Goal: Task Accomplishment & Management: Complete application form

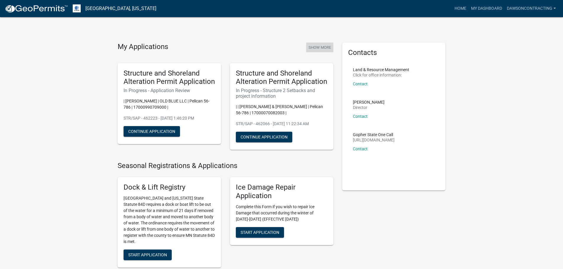
click at [324, 47] on button "Show More" at bounding box center [319, 48] width 27 height 10
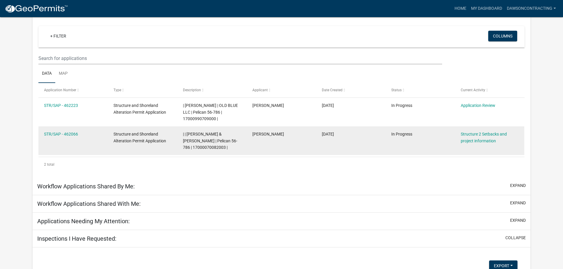
scroll to position [49, 0]
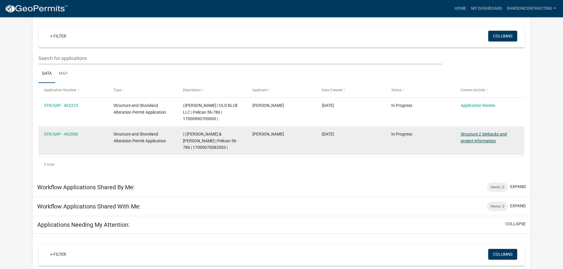
click at [484, 133] on link "Structure 2 Setbacks and project information" at bounding box center [483, 138] width 46 height 12
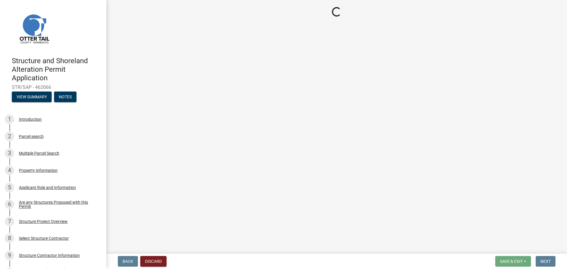
select select "c185e313-3403-4239-bd61-bb563c58a77a"
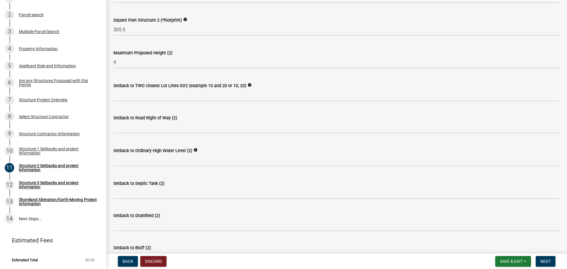
scroll to position [228, 0]
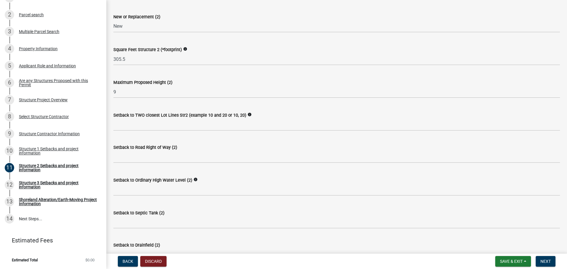
click at [247, 113] on icon "info" at bounding box center [249, 115] width 4 height 4
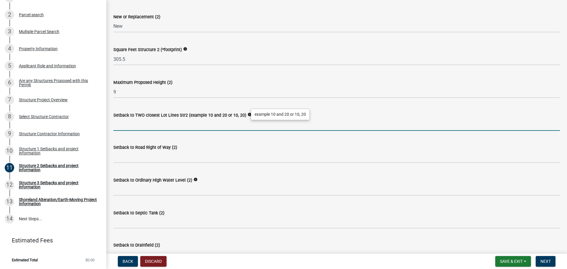
click at [451, 122] on input "Setback to TWO closest Lot Lines Str2 (example 10 and 20 or 10, 20)" at bounding box center [336, 125] width 447 height 12
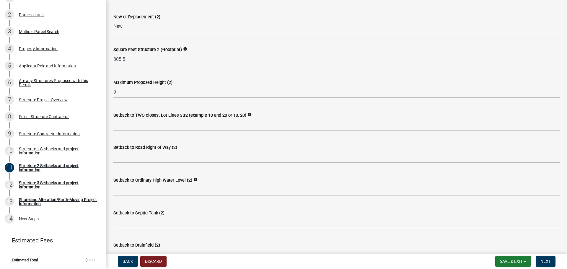
click at [247, 114] on icon "info" at bounding box center [249, 115] width 4 height 4
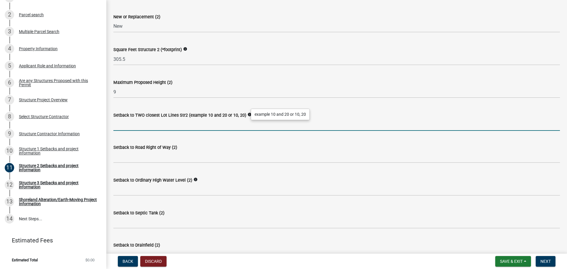
click at [336, 127] on input "Setback to TWO closest Lot Lines Str2 (example 10 and 20 or 10, 20)" at bounding box center [336, 125] width 447 height 12
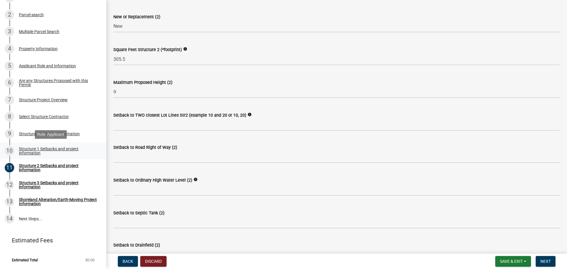
click at [60, 148] on div "Structure 1 Setbacks and project information" at bounding box center [58, 151] width 78 height 8
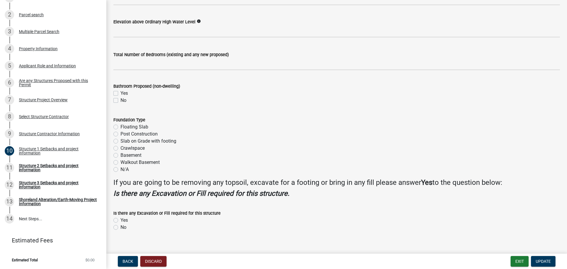
scroll to position [670, 0]
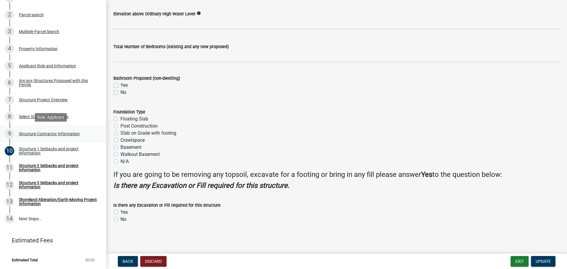
click at [55, 132] on div "Structure Contractor Information" at bounding box center [49, 134] width 61 height 4
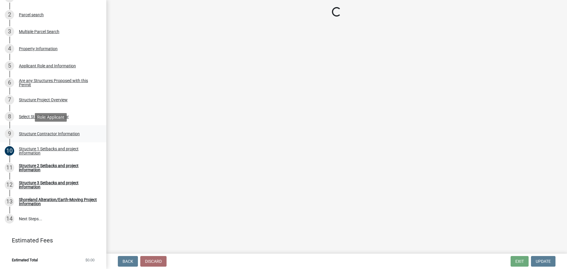
scroll to position [0, 0]
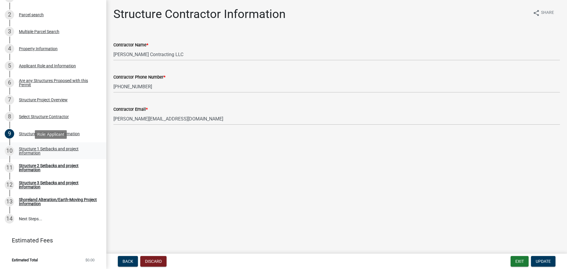
click at [57, 151] on div "Structure 1 Setbacks and project information" at bounding box center [58, 151] width 78 height 8
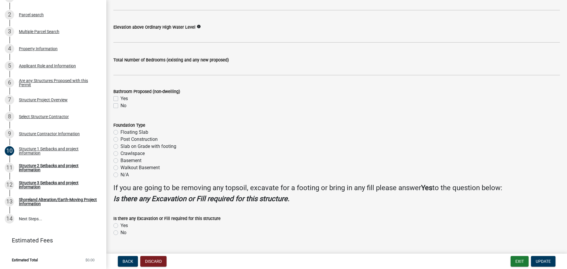
scroll to position [670, 0]
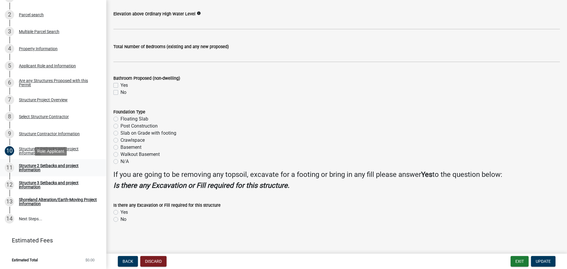
click at [63, 167] on div "Structure 2 Setbacks and project information" at bounding box center [58, 168] width 78 height 8
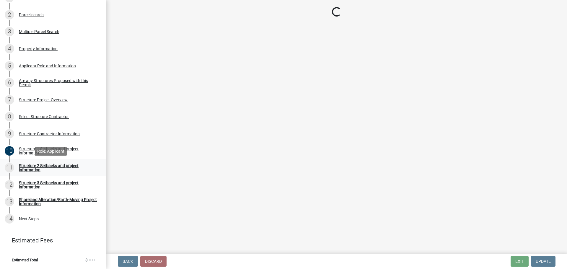
scroll to position [0, 0]
select select "c185e313-3403-4239-bd61-bb563c58a77a"
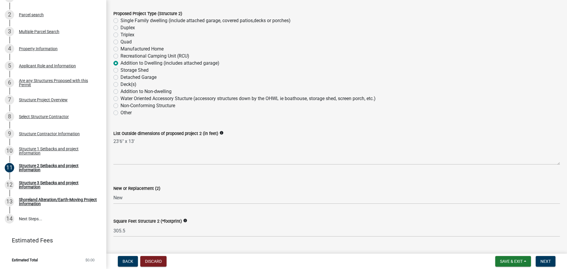
scroll to position [51, 0]
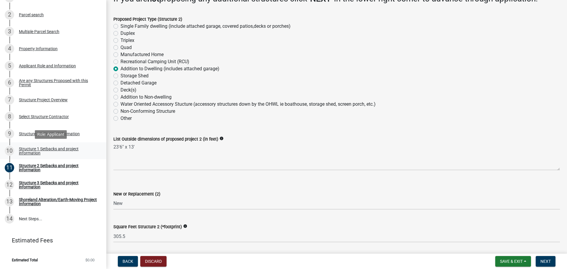
click at [74, 152] on div "Structure 1 Setbacks and project information" at bounding box center [58, 151] width 78 height 8
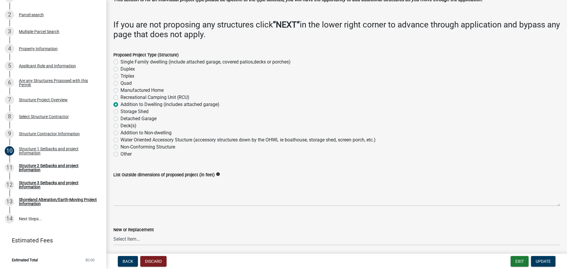
scroll to position [89, 0]
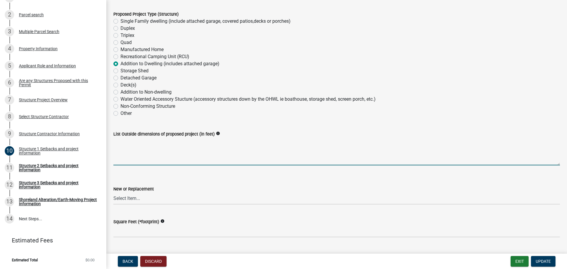
click at [184, 159] on textarea "List Outside dimensions of proposed project (in feet)" at bounding box center [336, 152] width 447 height 28
type textarea "23'6 x 13'"
click at [158, 197] on select "Select Item... New Replacement" at bounding box center [336, 199] width 447 height 12
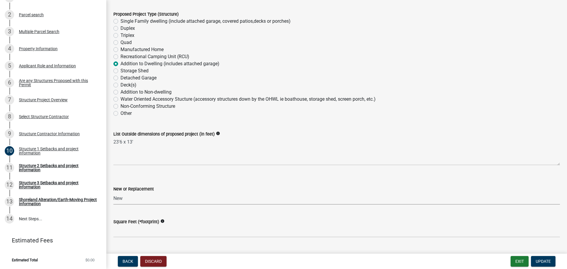
click at [113, 193] on select "Select Item... New Replacement" at bounding box center [336, 199] width 447 height 12
select select "c185e313-3403-4239-bd61-bb563c58a77a"
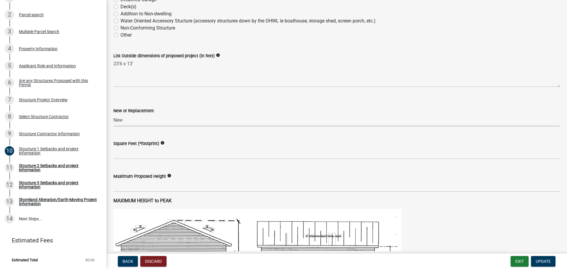
scroll to position [177, 0]
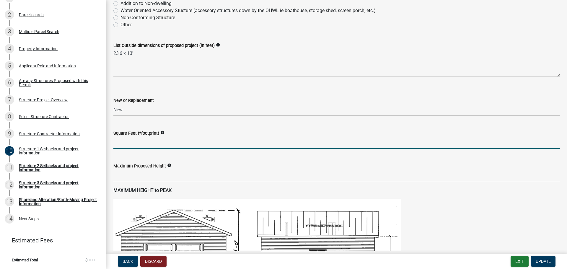
click at [184, 143] on input "text" at bounding box center [336, 143] width 447 height 12
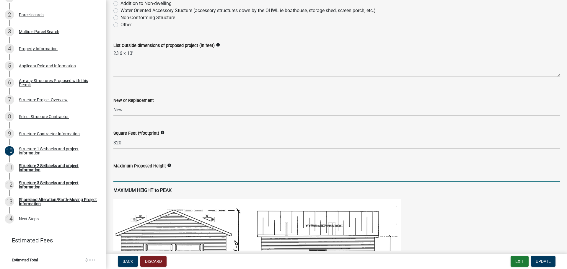
click at [181, 175] on input "text" at bounding box center [336, 176] width 447 height 12
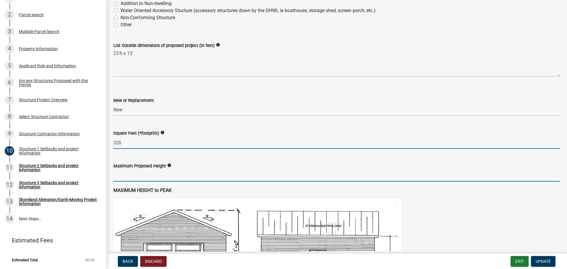
click at [143, 145] on input "320" at bounding box center [336, 143] width 447 height 12
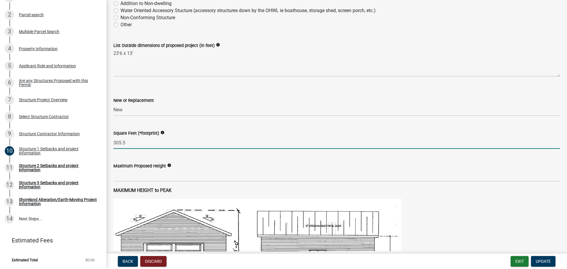
type input "305.5"
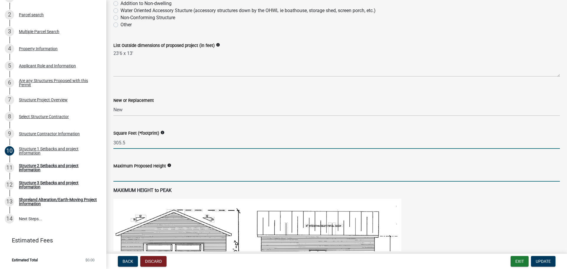
click at [164, 176] on input "text" at bounding box center [336, 176] width 447 height 12
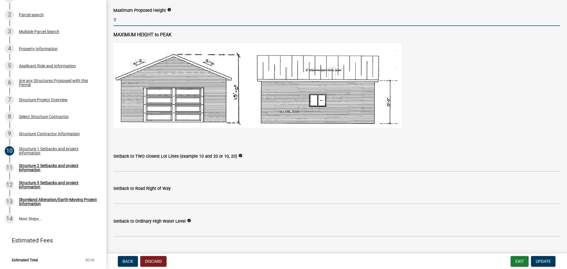
scroll to position [354, 0]
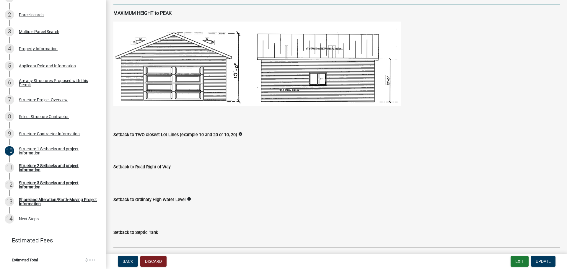
type input "9"
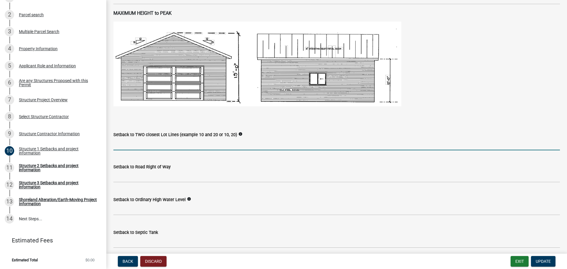
click at [218, 144] on input "Setback to TWO closest Lot Lines (example 10 and 20 or 10, 20)" at bounding box center [336, 144] width 447 height 12
click at [307, 128] on div "Setback to TWO closest Lot Lines (example 10 and 20 or 10, 20) info" at bounding box center [336, 136] width 447 height 27
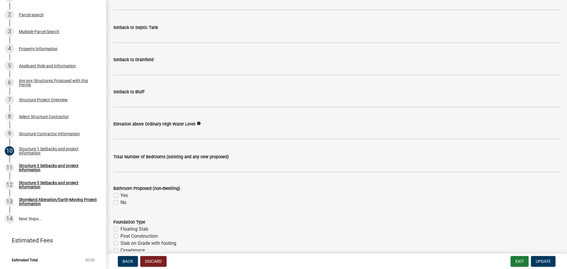
scroll to position [581, 0]
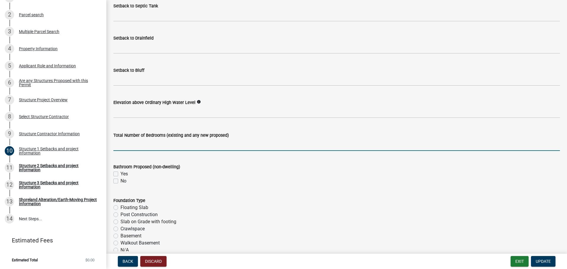
click at [138, 145] on input "text" at bounding box center [336, 145] width 447 height 12
type input "3"
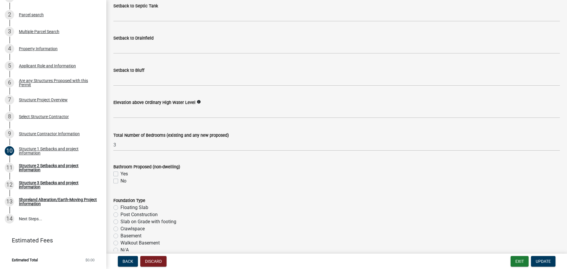
click at [120, 183] on label "No" at bounding box center [123, 180] width 6 height 7
click at [120, 181] on input "No" at bounding box center [122, 179] width 4 height 4
checkbox input "true"
checkbox input "false"
checkbox input "true"
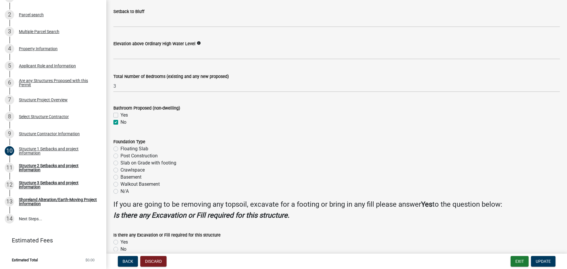
scroll to position [640, 0]
click at [131, 147] on label "Floating Slab" at bounding box center [134, 148] width 28 height 7
click at [124, 147] on input "Floating Slab" at bounding box center [122, 147] width 4 height 4
radio input "true"
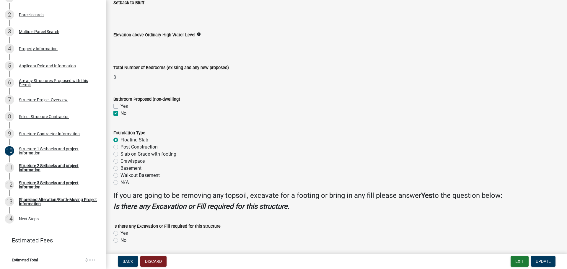
scroll to position [670, 0]
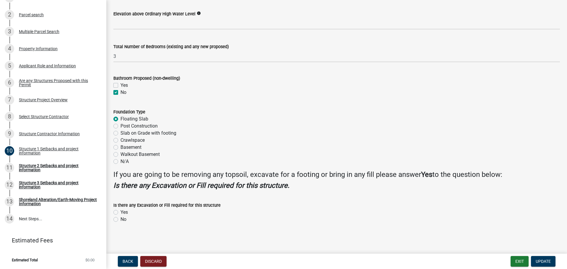
drag, startPoint x: 110, startPoint y: 222, endPoint x: 116, endPoint y: 221, distance: 5.8
click at [112, 221] on div "Is there any Excavation or Fill required for this structure Yes No" at bounding box center [336, 209] width 455 height 28
click at [120, 220] on label "No" at bounding box center [123, 219] width 6 height 7
click at [120, 220] on input "No" at bounding box center [122, 218] width 4 height 4
radio input "true"
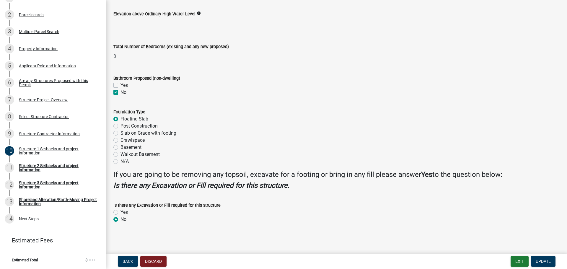
click at [123, 211] on label "Yes" at bounding box center [123, 212] width 7 height 7
click at [123, 211] on input "Yes" at bounding box center [122, 211] width 4 height 4
radio input "true"
click at [58, 166] on div "Structure 2 Setbacks and project information" at bounding box center [58, 168] width 78 height 8
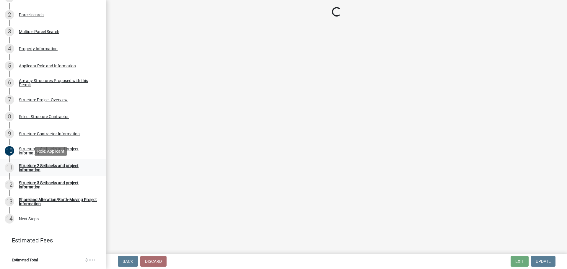
scroll to position [0, 0]
select select "c185e313-3403-4239-bd61-bb563c58a77a"
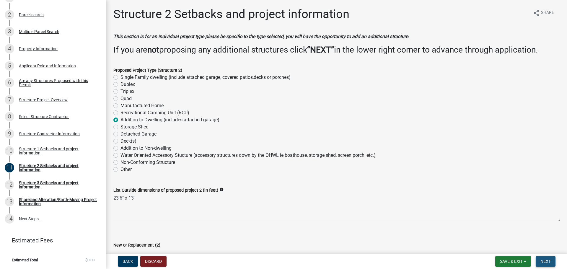
click at [543, 262] on span "Next" at bounding box center [545, 261] width 10 height 5
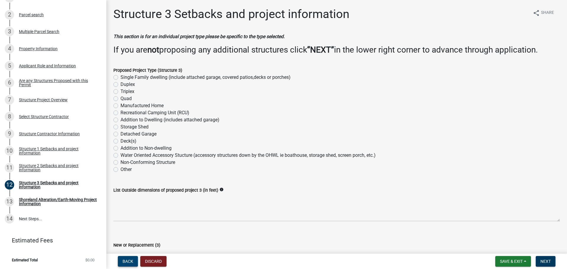
click at [132, 260] on span "Back" at bounding box center [128, 261] width 11 height 5
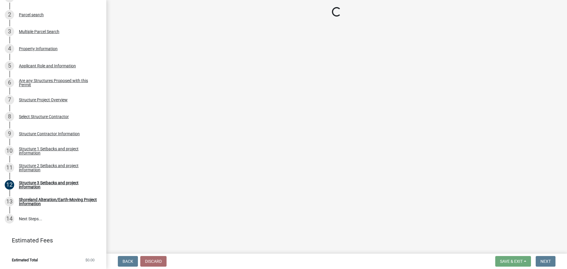
select select "c185e313-3403-4239-bd61-bb563c58a77a"
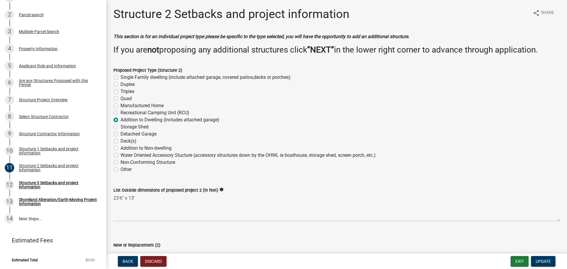
click at [146, 67] on div "Proposed Project Type (Structure 2)" at bounding box center [336, 70] width 447 height 7
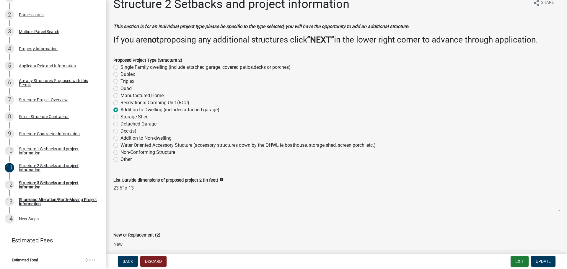
scroll to position [59, 0]
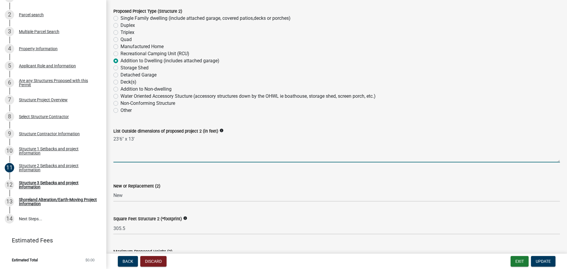
click at [138, 141] on textarea "23'6" x 13'" at bounding box center [336, 149] width 447 height 28
drag, startPoint x: 138, startPoint y: 138, endPoint x: 103, endPoint y: 140, distance: 34.7
click at [103, 140] on div "Structure and Shoreland Alteration Permit Application STR/SAP - 462066 View Sum…" at bounding box center [283, 134] width 567 height 269
click at [132, 196] on select "Select Item... New Replacement" at bounding box center [336, 196] width 447 height 12
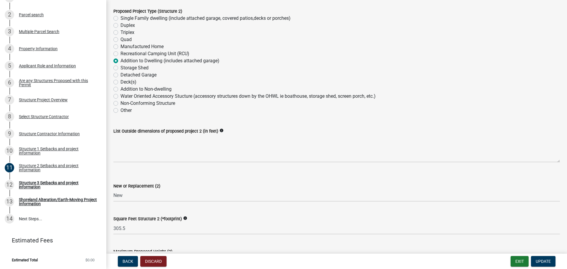
click at [157, 91] on label "Addition to Non-dwelling" at bounding box center [145, 89] width 51 height 7
click at [124, 89] on input "Addition to Non-dwelling" at bounding box center [122, 88] width 4 height 4
radio input "true"
click at [157, 88] on label "Addition to Non-dwelling" at bounding box center [145, 89] width 51 height 7
click at [124, 88] on input "Addition to Non-dwelling" at bounding box center [122, 88] width 4 height 4
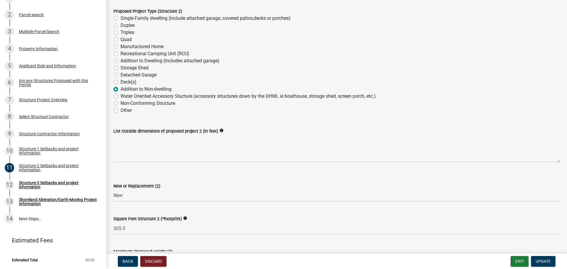
click at [156, 86] on label "Addition to Non-dwelling" at bounding box center [145, 89] width 51 height 7
click at [124, 86] on input "Addition to Non-dwelling" at bounding box center [122, 88] width 4 height 4
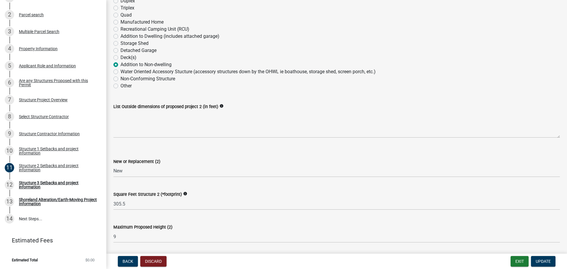
scroll to position [89, 0]
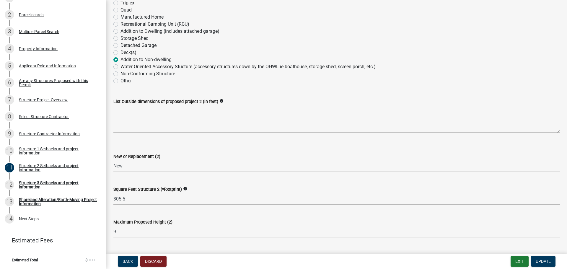
click at [146, 168] on select "Select Item... New Replacement" at bounding box center [336, 166] width 447 height 12
click at [182, 138] on div "New or Replacement (2) Select Item... New Replacement" at bounding box center [336, 155] width 447 height 35
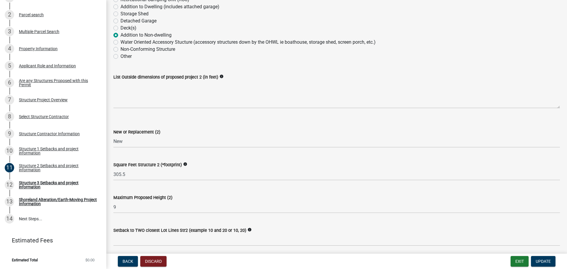
scroll to position [118, 0]
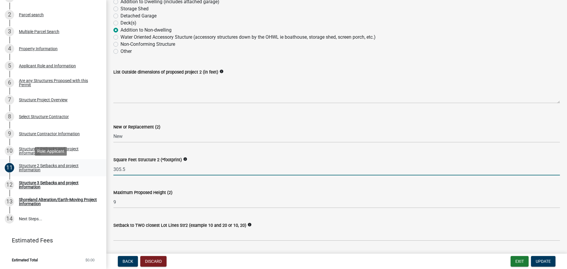
drag, startPoint x: 149, startPoint y: 170, endPoint x: 98, endPoint y: 169, distance: 50.8
click at [98, 169] on div "Structure and Shoreland Alteration Permit Application STR/SAP - 462066 View Sum…" at bounding box center [283, 134] width 567 height 269
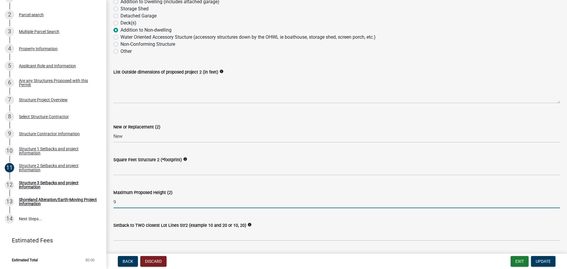
drag, startPoint x: 127, startPoint y: 203, endPoint x: 104, endPoint y: 202, distance: 23.4
click at [104, 202] on div "Structure and Shoreland Alteration Permit Application STR/SAP - 462066 View Sum…" at bounding box center [283, 134] width 567 height 269
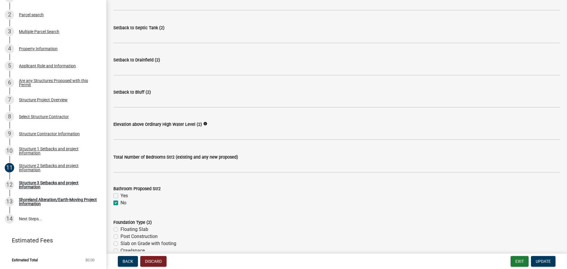
scroll to position [443, 0]
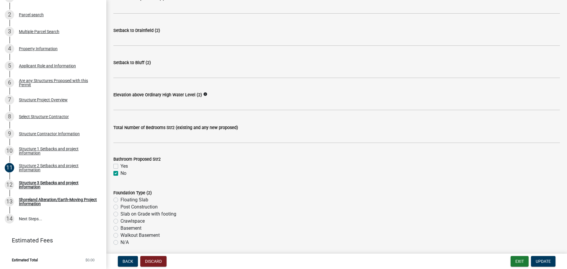
click at [120, 174] on label "No" at bounding box center [123, 173] width 6 height 7
click at [120, 174] on input "No" at bounding box center [122, 172] width 4 height 4
checkbox input "false"
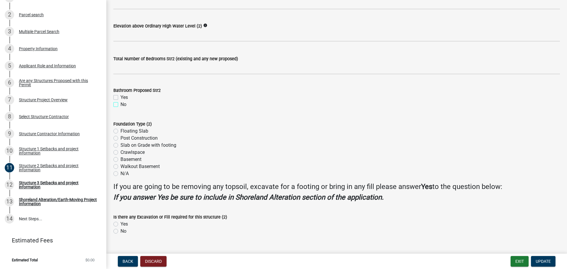
scroll to position [524, 0]
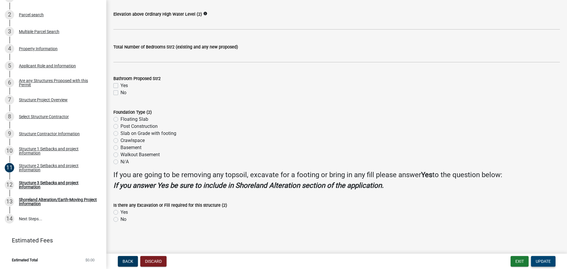
click at [548, 258] on button "Update" at bounding box center [543, 261] width 25 height 11
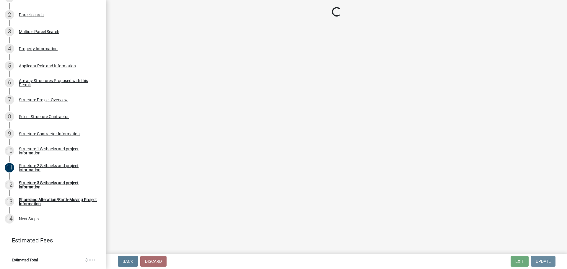
scroll to position [0, 0]
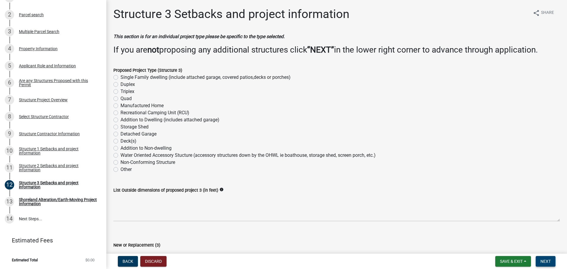
click at [544, 261] on span "Next" at bounding box center [545, 261] width 10 height 5
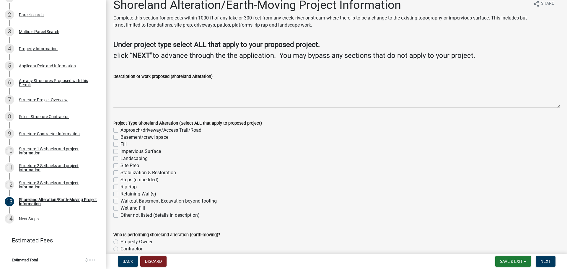
scroll to position [39, 0]
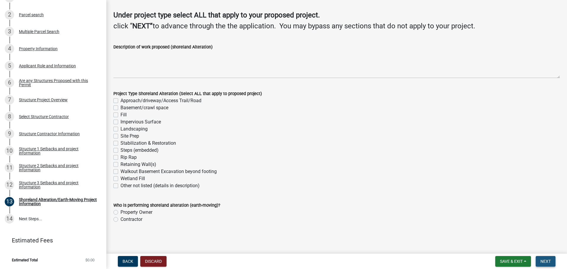
click at [550, 260] on span "Next" at bounding box center [545, 261] width 10 height 5
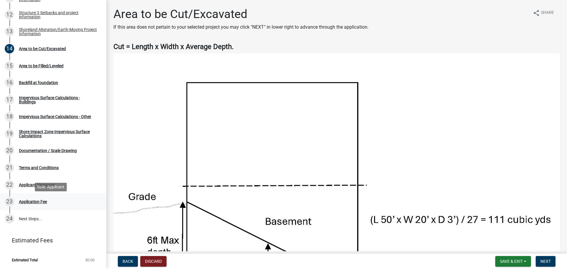
scroll to position [262, 0]
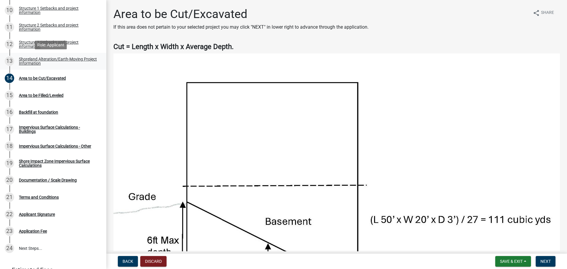
click at [32, 62] on div "Shoreland Alteration/Earth-Moving Project Information" at bounding box center [58, 61] width 78 height 8
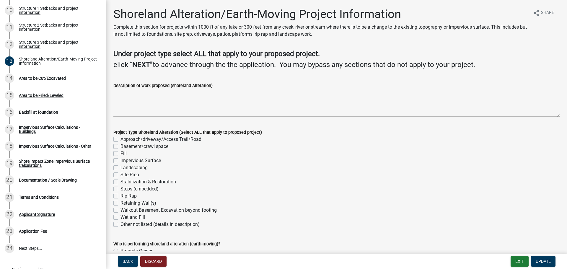
click at [118, 154] on div "Fill" at bounding box center [336, 153] width 447 height 7
click at [120, 153] on label "Fill" at bounding box center [123, 153] width 6 height 7
click at [120, 153] on input "Fill" at bounding box center [122, 152] width 4 height 4
checkbox input "true"
checkbox input "false"
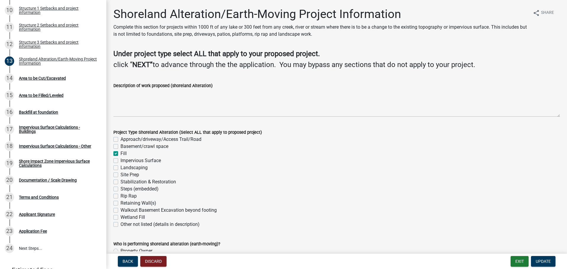
checkbox input "false"
checkbox input "true"
checkbox input "false"
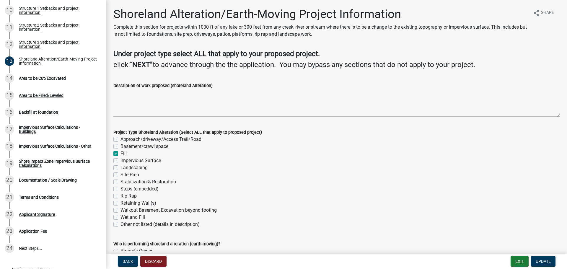
checkbox input "false"
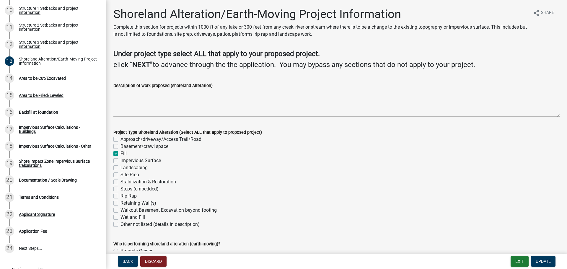
checkbox input "false"
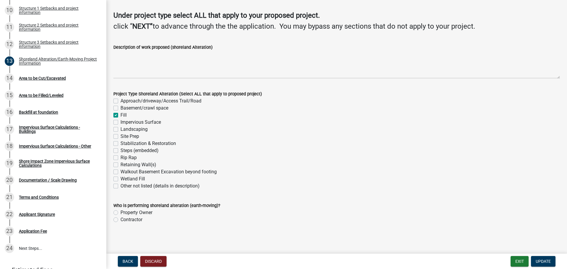
scroll to position [39, 0]
click at [139, 220] on label "Contractor" at bounding box center [131, 219] width 22 height 7
click at [124, 220] on input "Contractor" at bounding box center [122, 218] width 4 height 4
radio input "true"
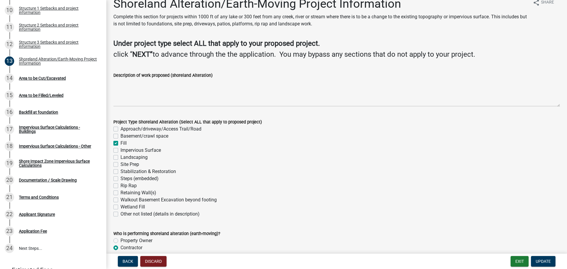
scroll to position [0, 0]
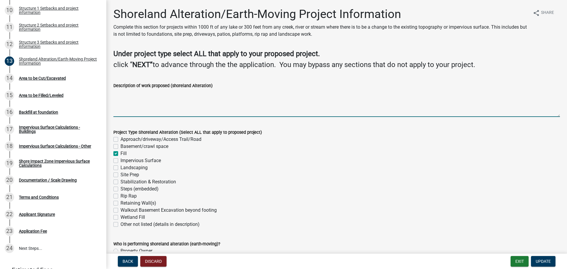
click at [162, 106] on textarea "Description of work proposed (shoreland Alteration)" at bounding box center [336, 103] width 447 height 28
click at [159, 162] on label "Impervious Surface" at bounding box center [140, 160] width 40 height 7
click at [124, 161] on input "Impervious Surface" at bounding box center [122, 159] width 4 height 4
checkbox input "true"
checkbox input "false"
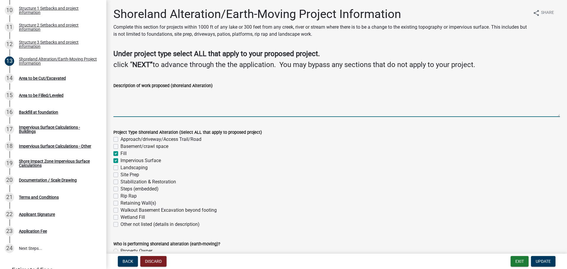
checkbox input "false"
checkbox input "true"
checkbox input "false"
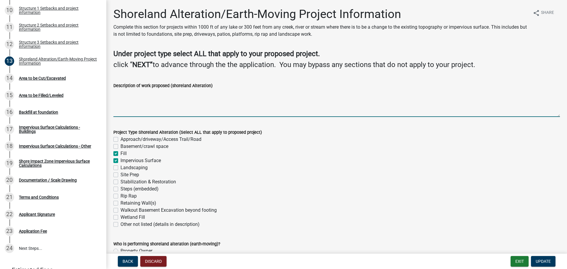
checkbox input "false"
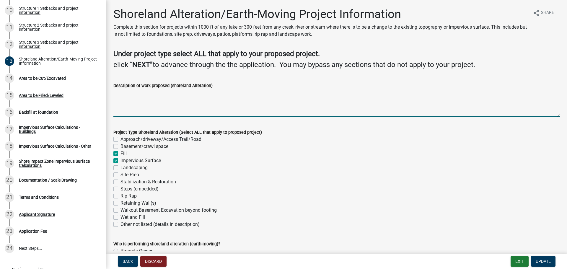
checkbox input "false"
click at [159, 102] on textarea "Description of work proposed (shoreland Alteration)" at bounding box center [336, 103] width 447 height 28
click at [120, 154] on label "Fill" at bounding box center [123, 153] width 6 height 7
click at [120, 154] on input "Fill" at bounding box center [122, 152] width 4 height 4
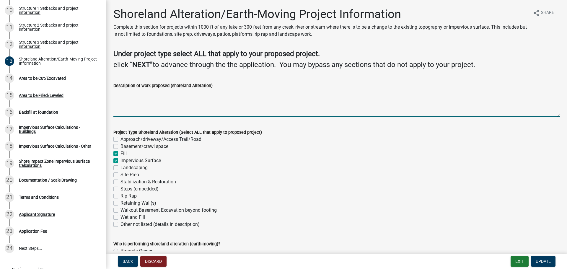
checkbox input "false"
checkbox input "true"
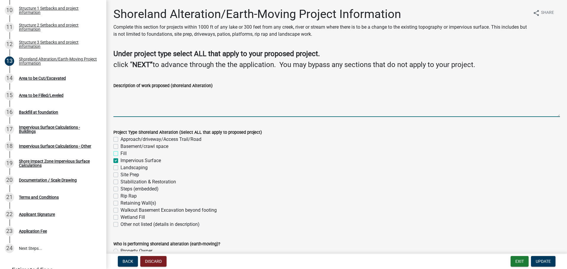
checkbox input "false"
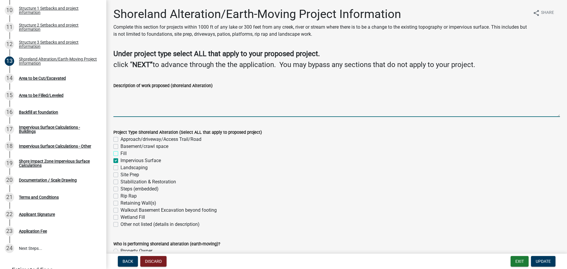
checkbox input "false"
click at [135, 92] on textarea "Description of work proposed (shoreland Alteration)" at bounding box center [336, 103] width 447 height 28
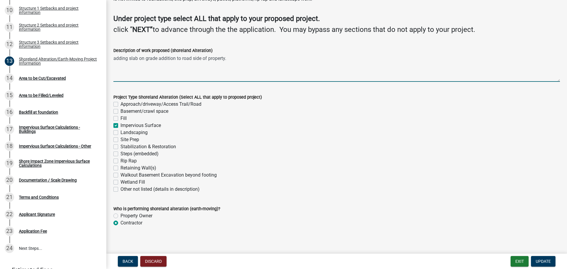
scroll to position [39, 0]
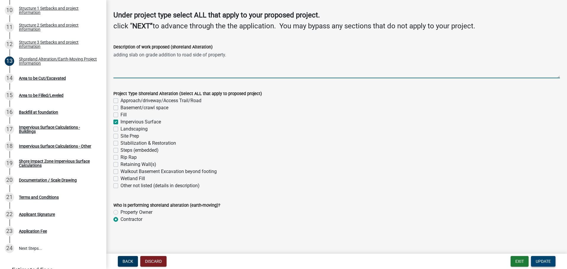
type textarea "adding slab on grade addition to road side of property."
click at [541, 262] on span "Update" at bounding box center [543, 261] width 15 height 5
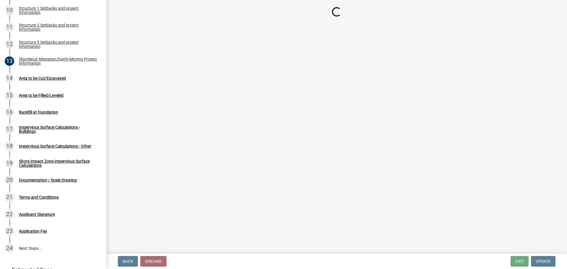
scroll to position [296, 0]
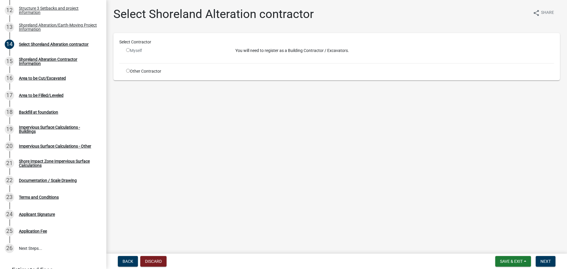
click at [126, 49] on div "Myself" at bounding box center [176, 53] width 109 height 11
click at [133, 72] on div "Other Contractor" at bounding box center [176, 71] width 109 height 6
click at [129, 71] on div "Other Contractor" at bounding box center [176, 71] width 109 height 6
click at [127, 71] on input "radio" at bounding box center [128, 71] width 4 height 4
radio input "true"
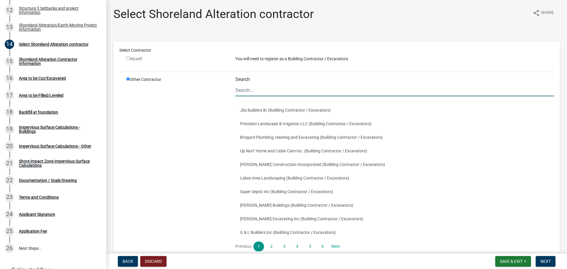
click at [238, 94] on input "Search" at bounding box center [394, 90] width 319 height 12
click at [124, 58] on div "Myself" at bounding box center [176, 61] width 109 height 11
click at [128, 57] on input "radio" at bounding box center [128, 58] width 4 height 4
radio input "false"
radio input "true"
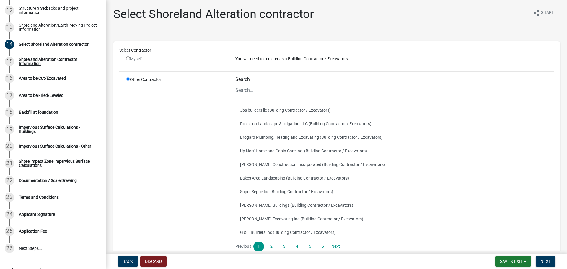
click at [128, 58] on input "radio" at bounding box center [128, 58] width 4 height 4
radio input "false"
radio input "true"
click at [128, 59] on input "radio" at bounding box center [128, 58] width 4 height 4
radio input "false"
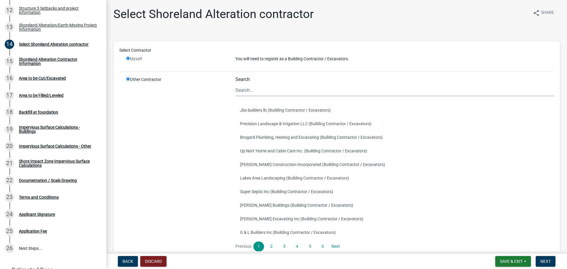
radio input "true"
click at [253, 91] on input "Search" at bounding box center [394, 90] width 319 height 12
type input "[PERSON_NAME] Contracting"
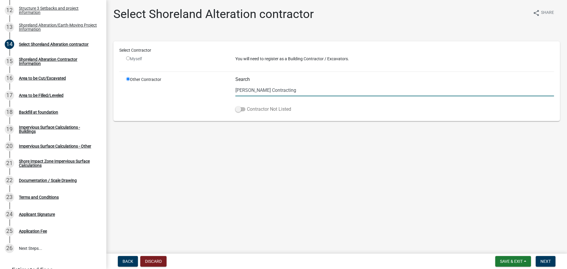
click at [239, 110] on span at bounding box center [240, 109] width 10 height 4
click at [247, 106] on input "Contractor Not Listed" at bounding box center [247, 106] width 0 height 0
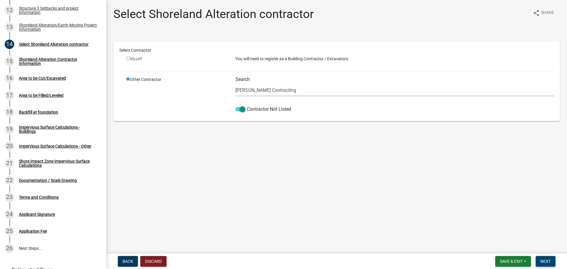
click at [551, 260] on button "Next" at bounding box center [546, 261] width 20 height 11
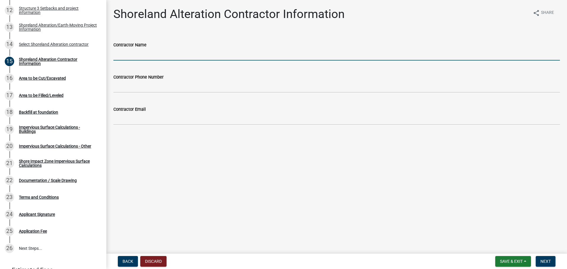
click at [166, 59] on input "Contractor Name" at bounding box center [336, 54] width 447 height 12
type input "[PERSON_NAME] Contracting"
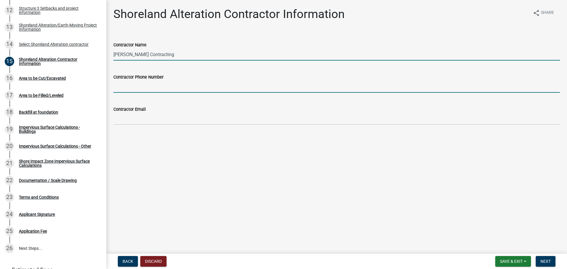
click at [166, 85] on input "Contractor Phone Number" at bounding box center [336, 87] width 447 height 12
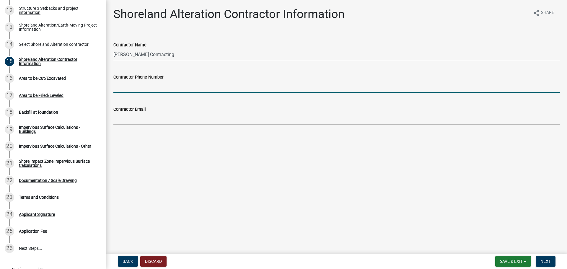
type input "7013067948"
type input "[PERSON_NAME][EMAIL_ADDRESS][DOMAIN_NAME]"
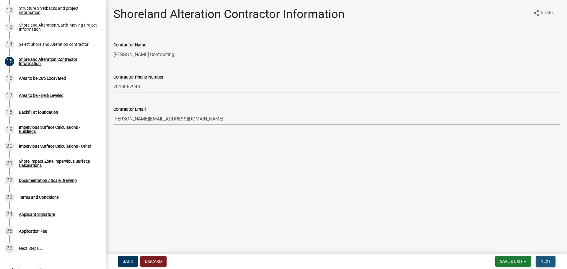
click at [547, 260] on span "Next" at bounding box center [545, 261] width 10 height 5
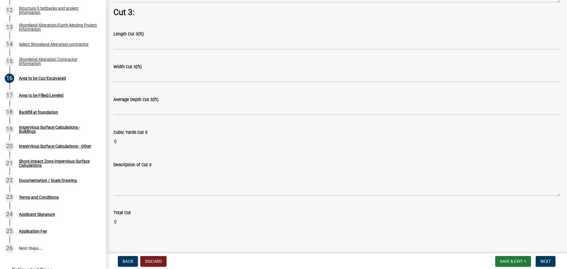
scroll to position [761, 0]
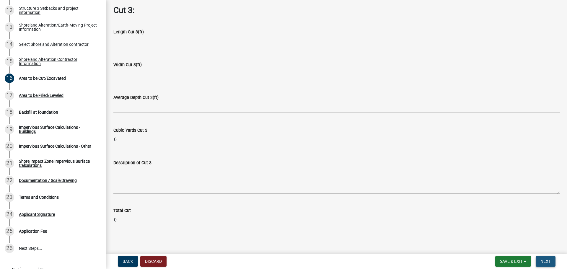
click at [540, 260] on span "Next" at bounding box center [545, 261] width 10 height 5
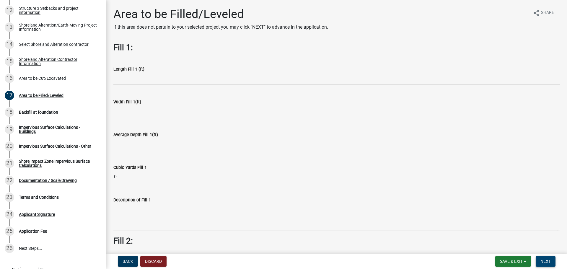
click at [545, 263] on span "Next" at bounding box center [545, 261] width 10 height 5
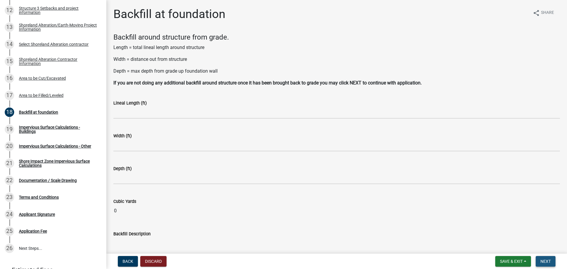
click at [545, 263] on span "Next" at bounding box center [545, 261] width 10 height 5
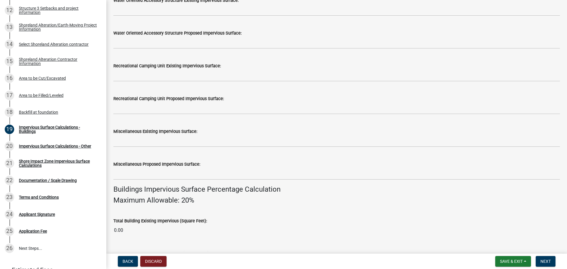
scroll to position [223, 0]
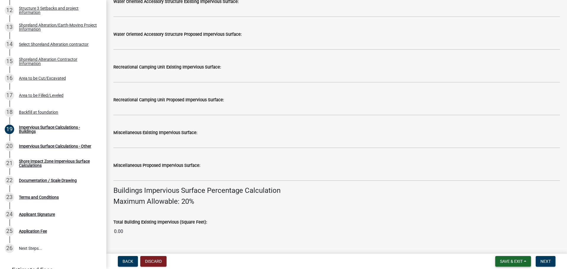
click at [500, 261] on span "Save & Exit" at bounding box center [511, 261] width 23 height 5
click at [496, 242] on button "Save & Exit" at bounding box center [507, 246] width 47 height 14
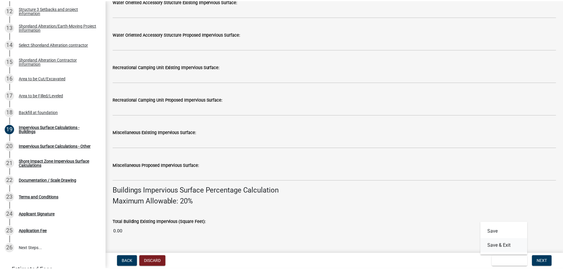
scroll to position [0, 0]
